Goal: Information Seeking & Learning: Find specific page/section

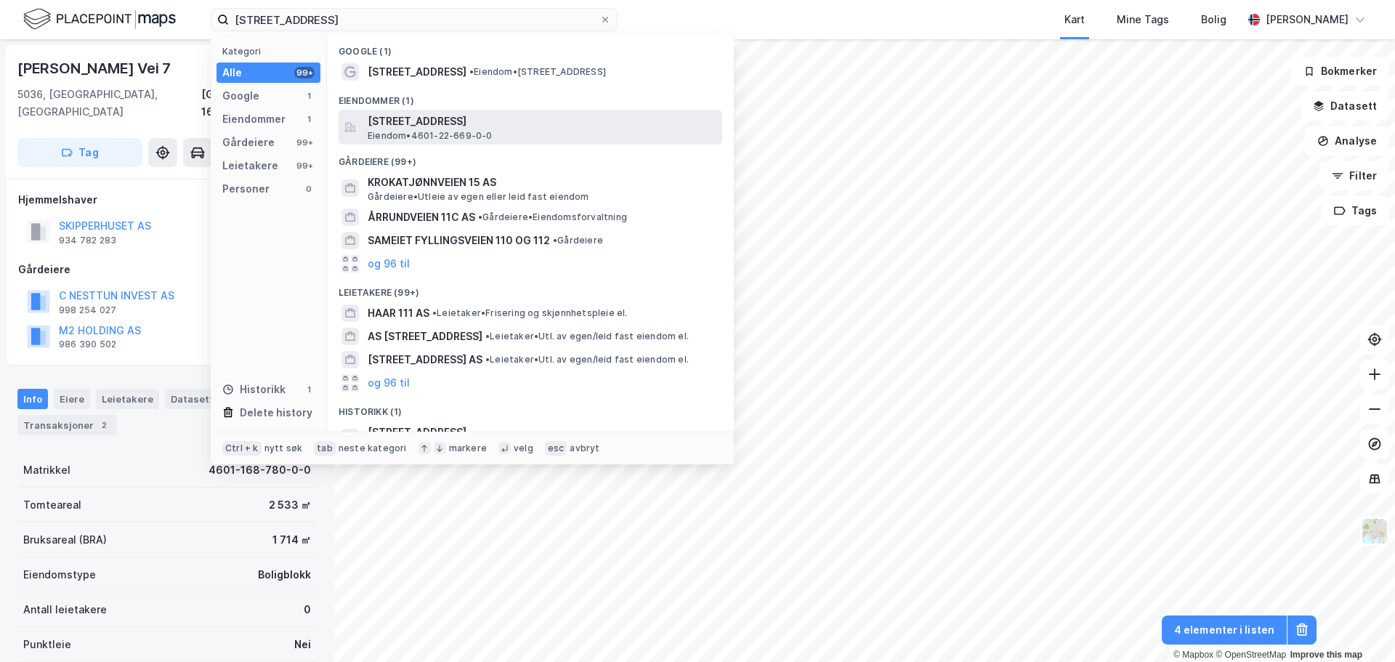
type input "[STREET_ADDRESS]"
click at [427, 132] on span "Eiendom • 4601-22-669-0-0" at bounding box center [430, 136] width 125 height 12
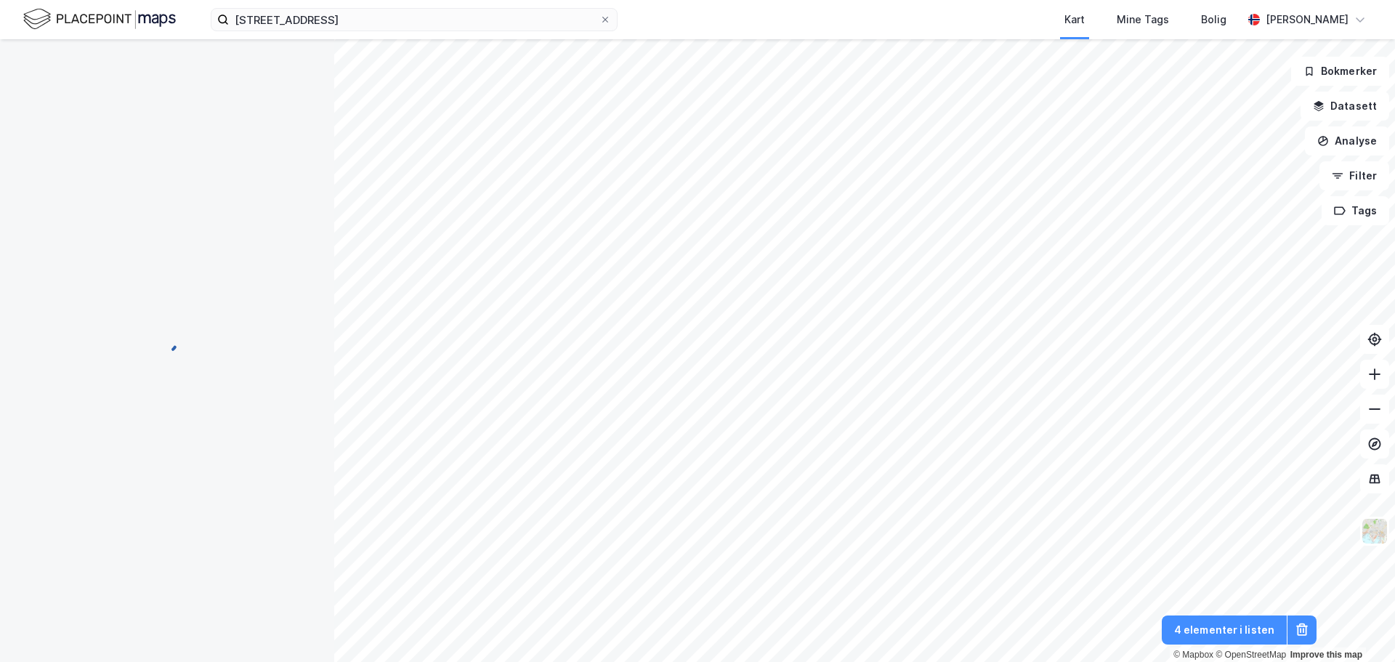
scroll to position [1, 0]
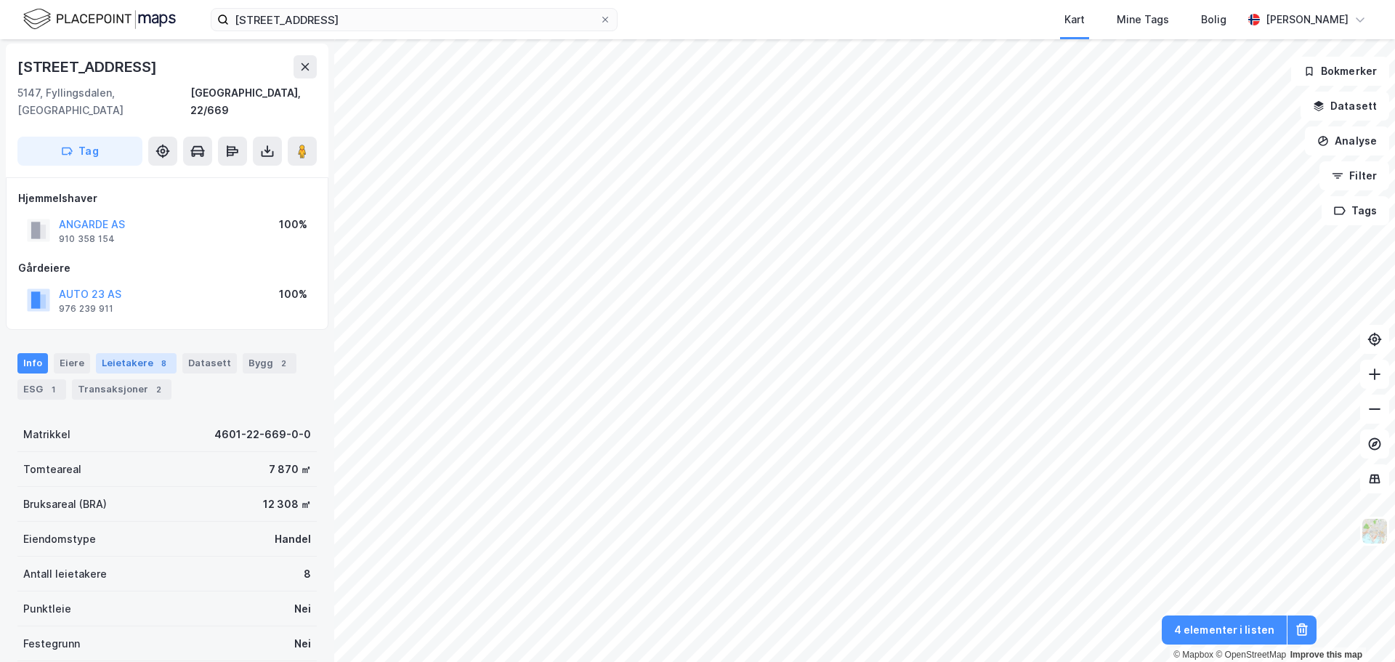
click at [134, 353] on div "Leietakere 8" at bounding box center [136, 363] width 81 height 20
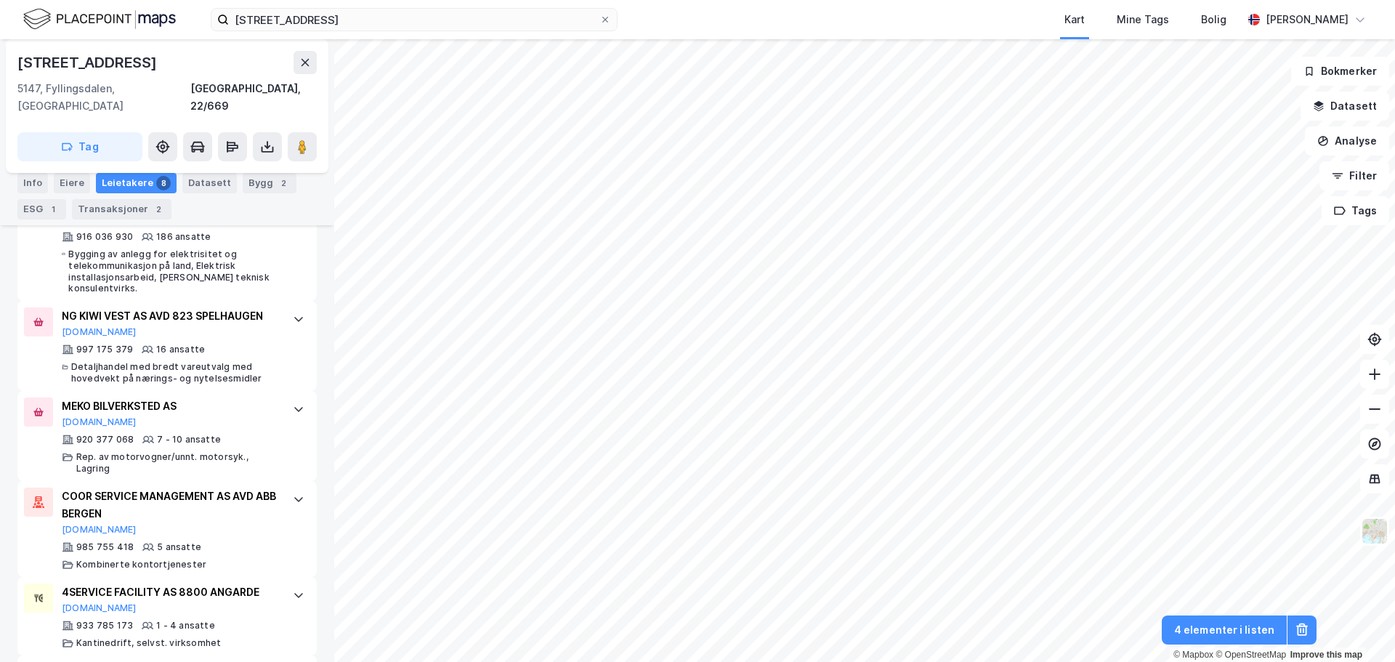
scroll to position [606, 0]
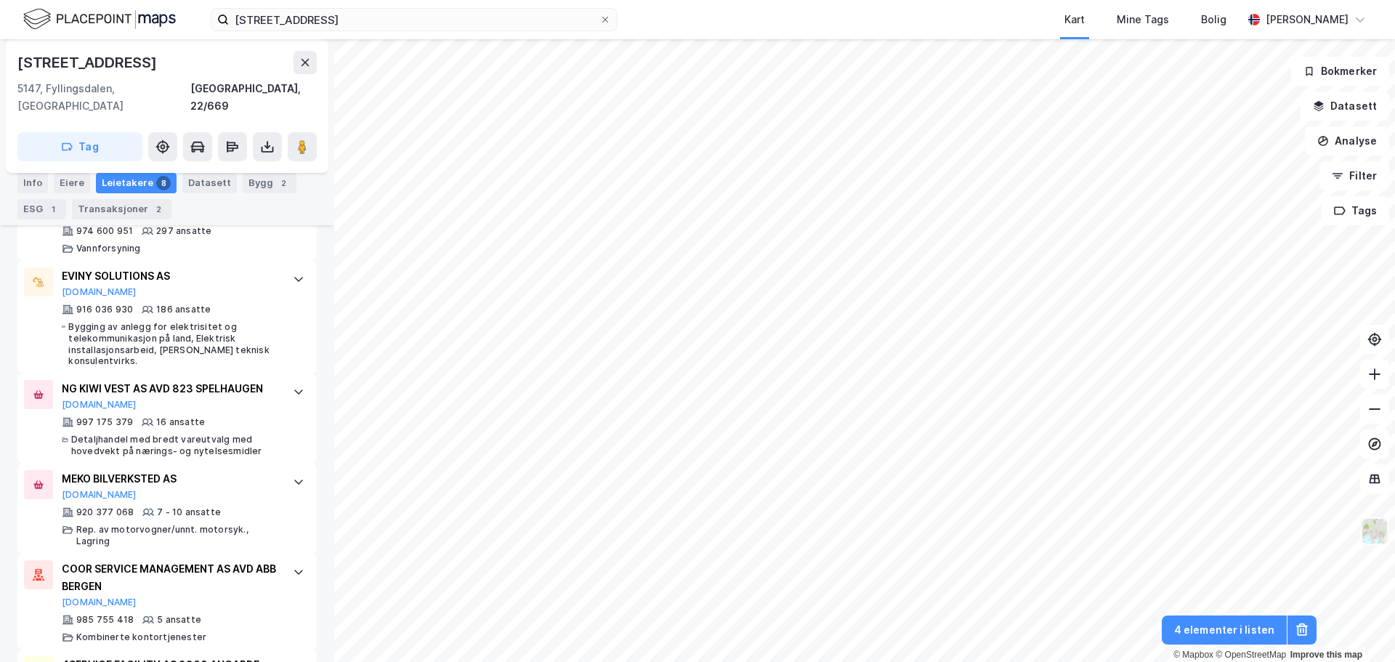
click at [1384, 536] on img at bounding box center [1375, 531] width 28 height 28
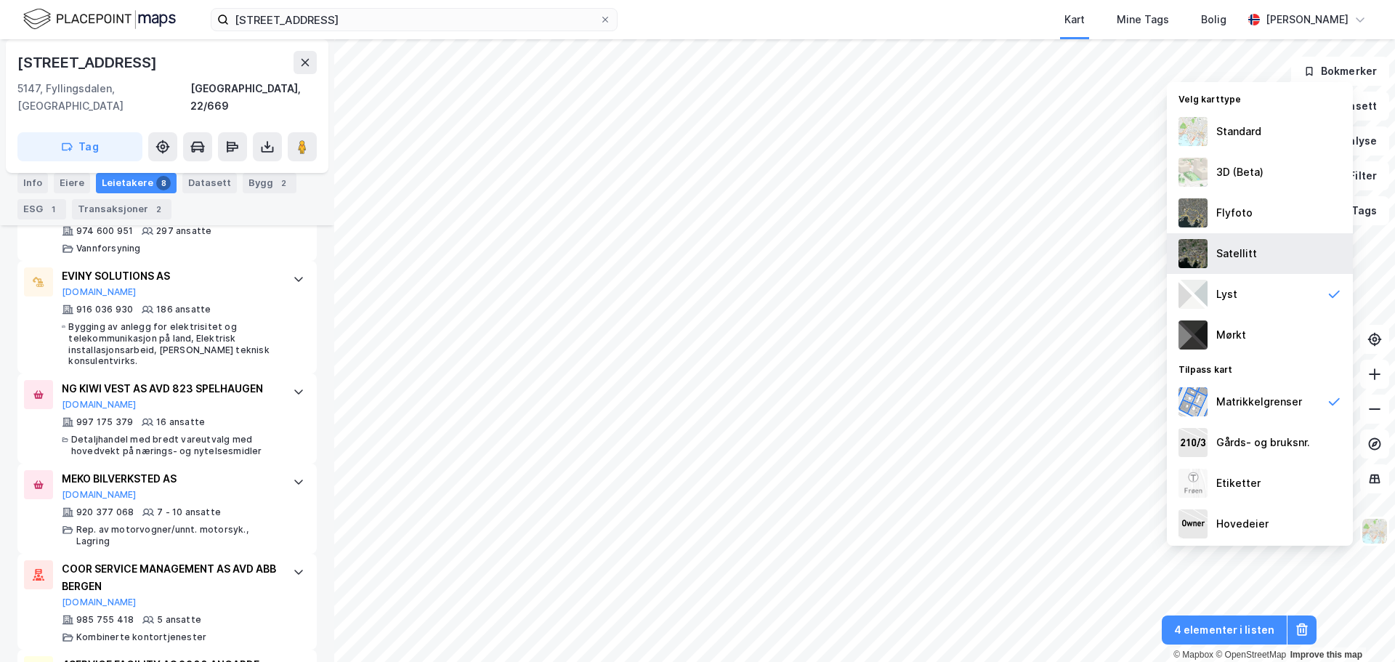
click at [1239, 248] on div "Satellitt" at bounding box center [1237, 253] width 41 height 17
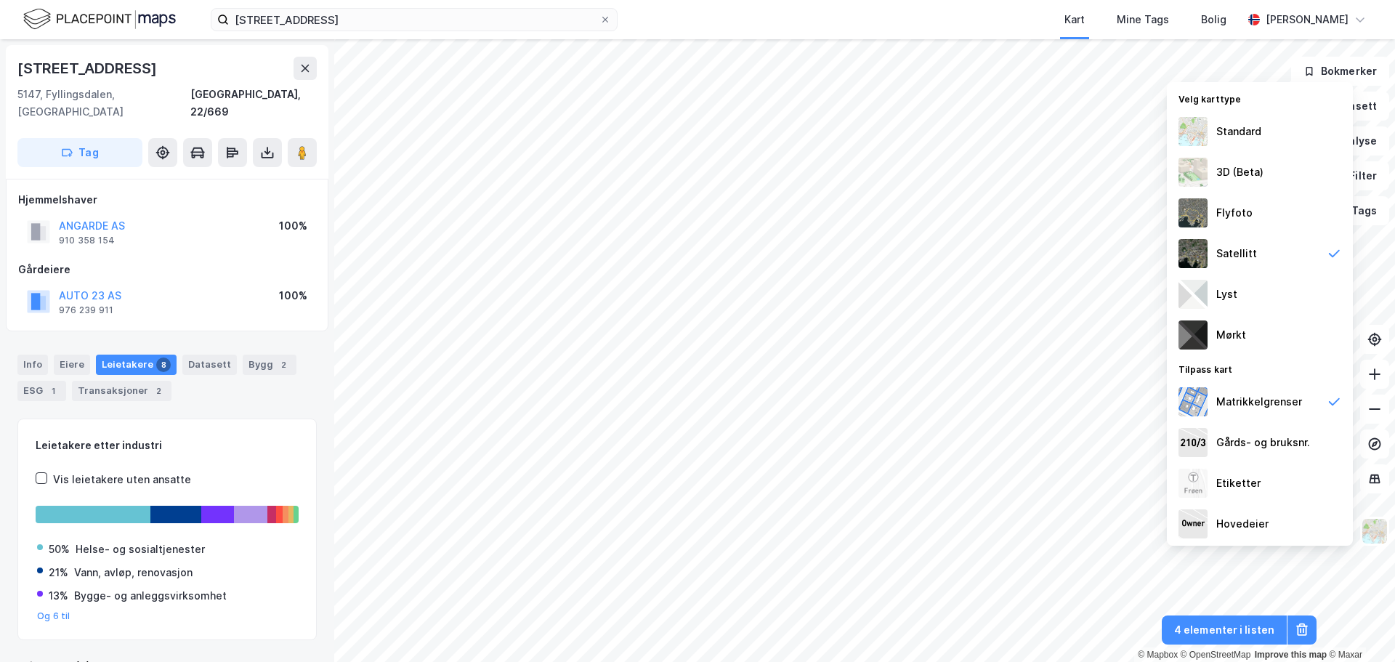
scroll to position [19, 0]
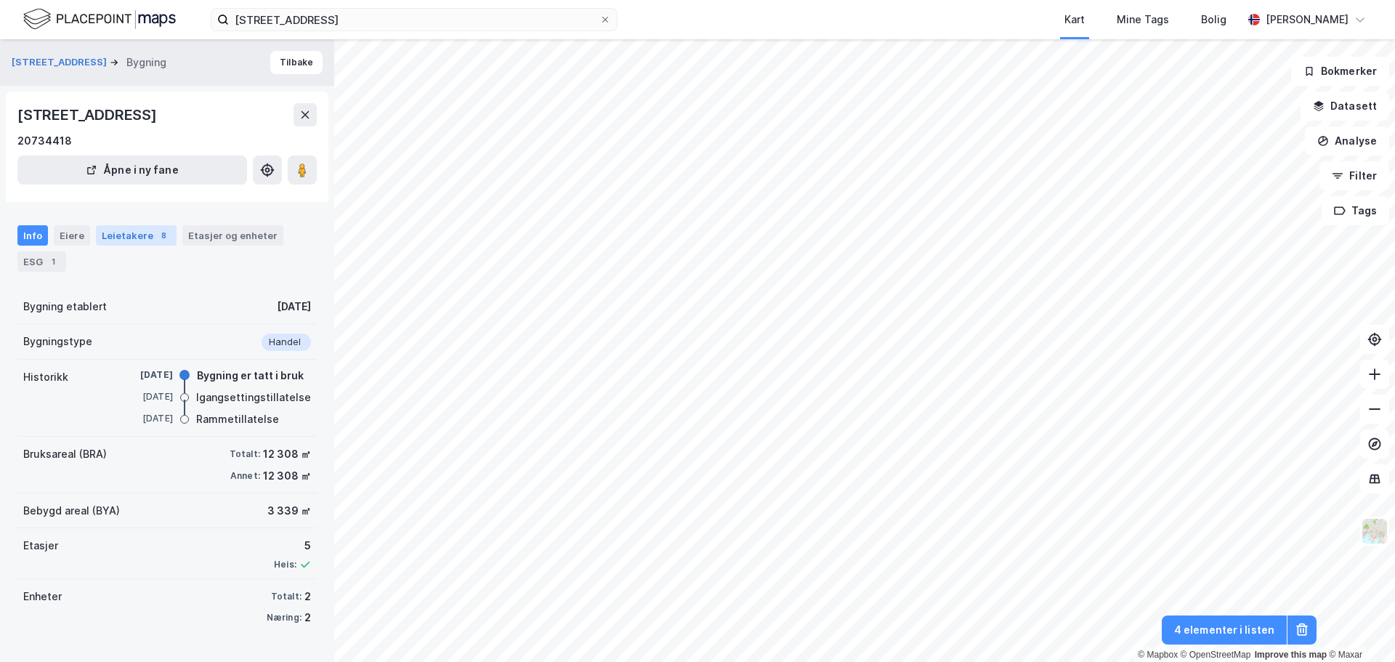
click at [98, 236] on div "Leietakere 8" at bounding box center [136, 235] width 81 height 20
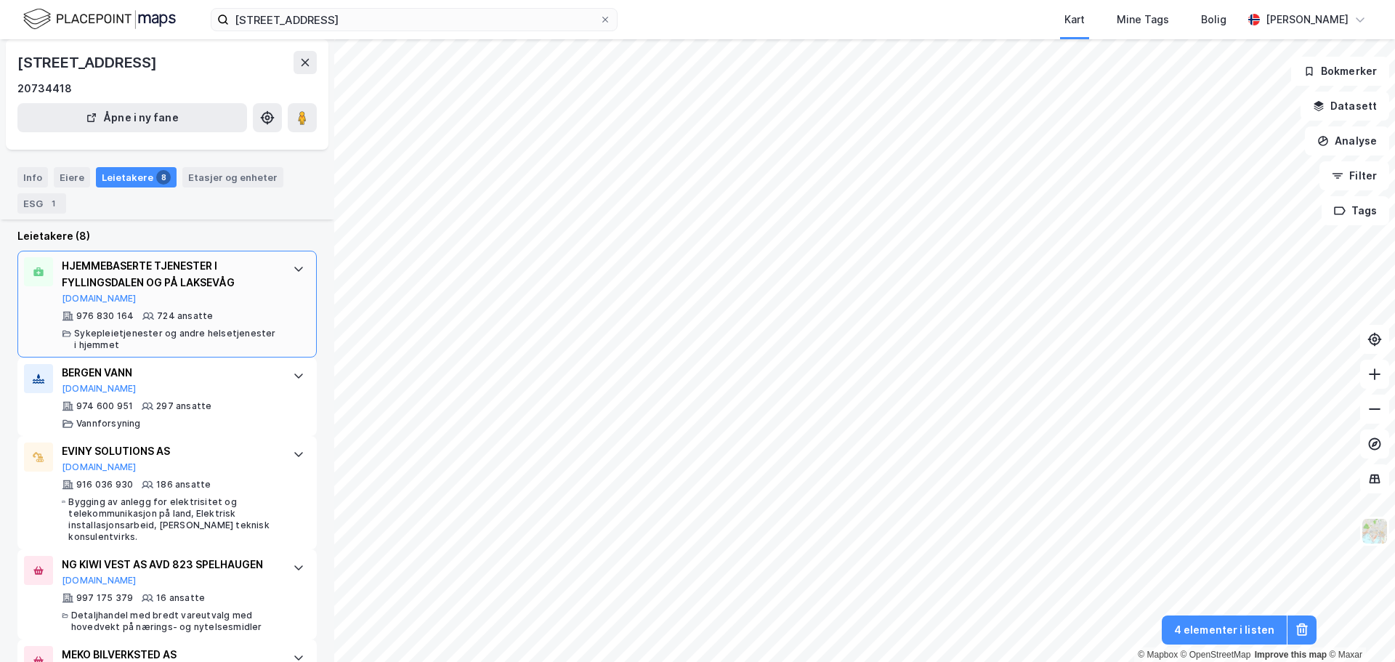
scroll to position [218, 0]
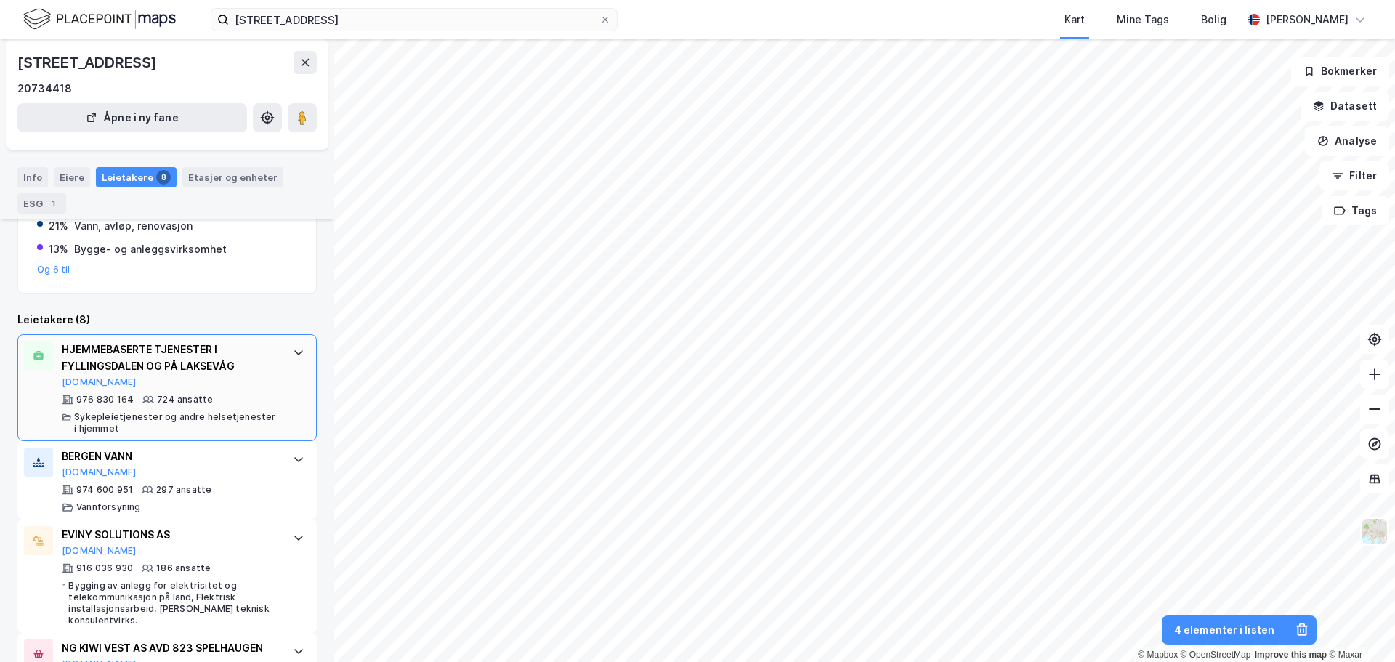
click at [186, 374] on div "HJEMMEBASERTE TJENESTER I FYLLINGSDALEN OG PÅ LAKSEVÅG" at bounding box center [170, 358] width 217 height 35
